Goal: Find specific page/section: Find specific page/section

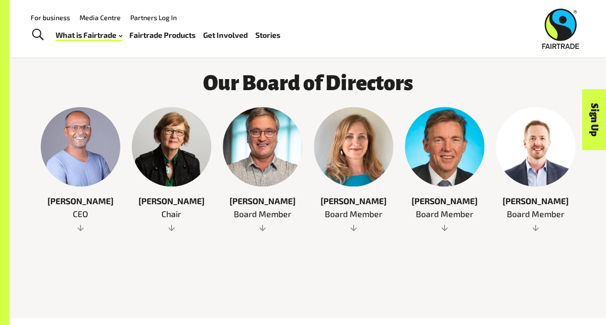
scroll to position [447, 0]
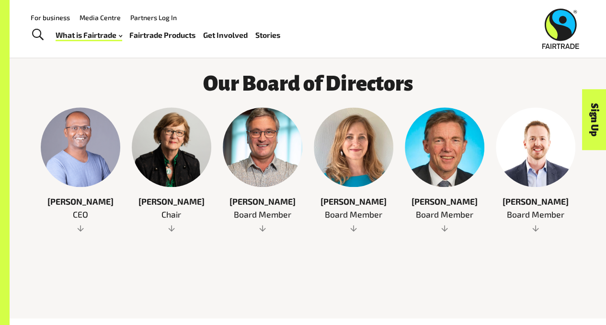
click at [169, 221] on span "Chair" at bounding box center [172, 214] width 80 height 12
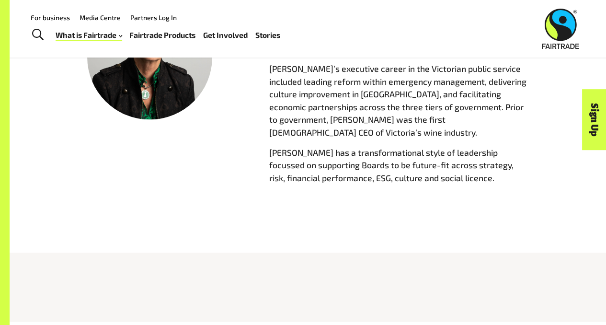
scroll to position [609, 0]
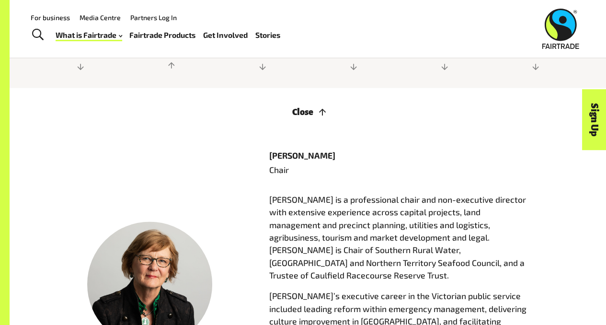
click at [57, 15] on link "For business" at bounding box center [50, 17] width 39 height 8
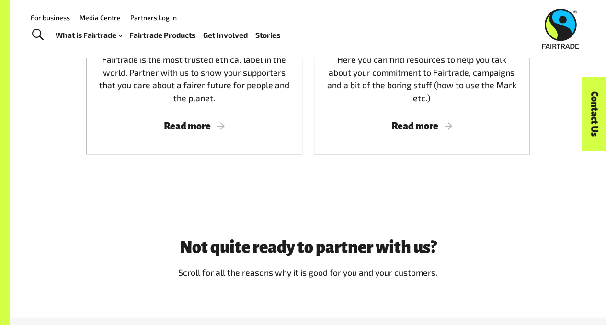
scroll to position [576, 0]
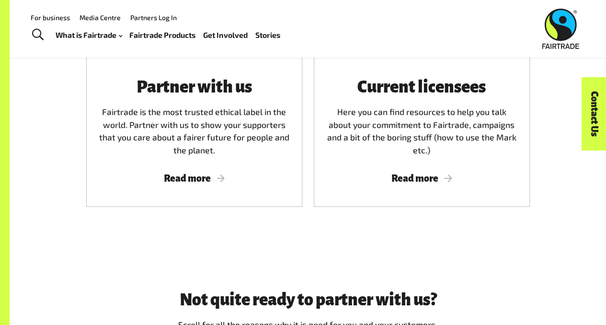
click at [107, 19] on link "Media Centre" at bounding box center [100, 17] width 41 height 8
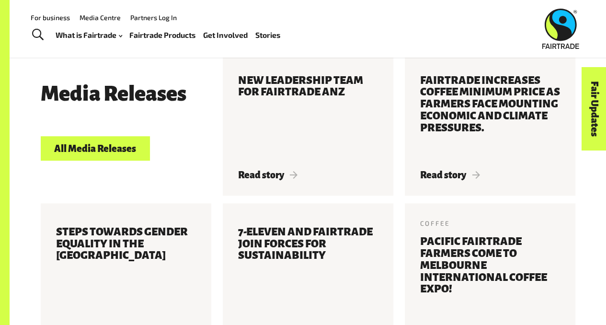
scroll to position [107, 0]
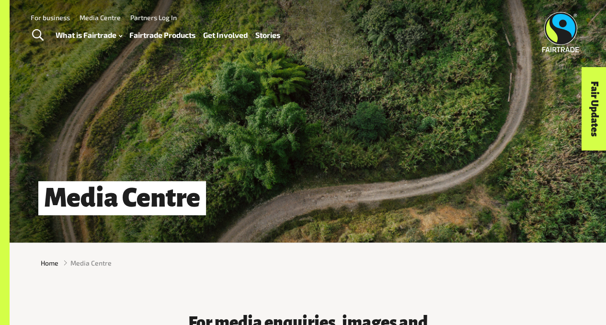
click at [558, 21] on img at bounding box center [561, 32] width 37 height 40
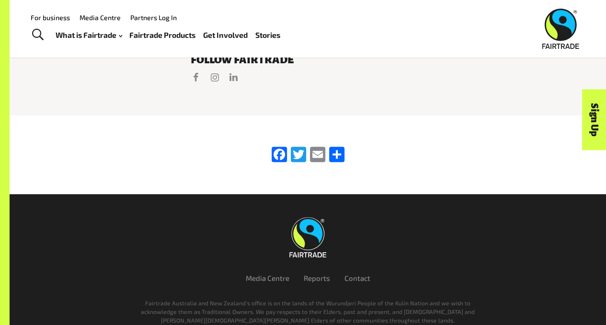
scroll to position [1942, 0]
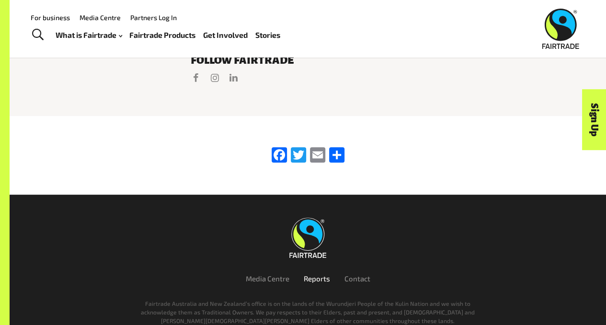
click at [319, 274] on link "Reports" at bounding box center [317, 278] width 26 height 9
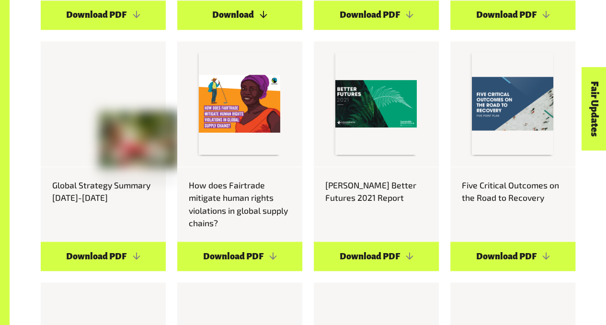
scroll to position [766, 0]
